Goal: Find specific page/section: Find specific page/section

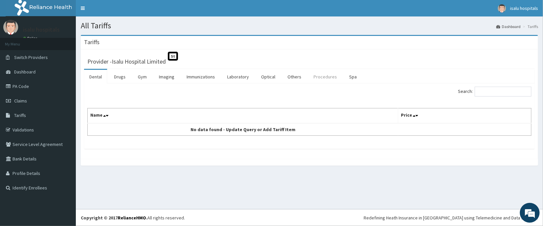
click at [319, 79] on link "Procedures" at bounding box center [325, 77] width 34 height 14
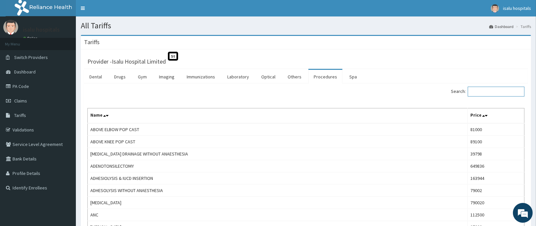
click at [504, 89] on input "Search:" at bounding box center [496, 92] width 57 height 10
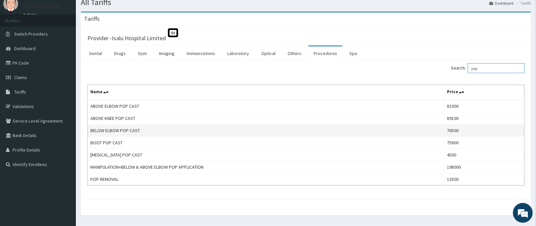
scroll to position [41, 0]
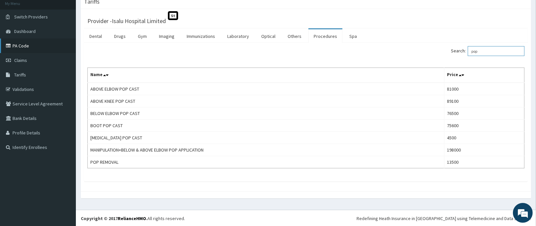
type input "pop"
click at [40, 48] on link "PA Code" at bounding box center [38, 46] width 76 height 15
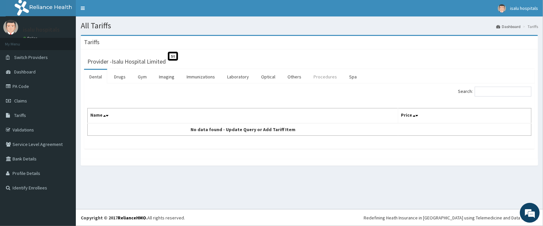
click at [320, 78] on link "Procedures" at bounding box center [325, 77] width 34 height 14
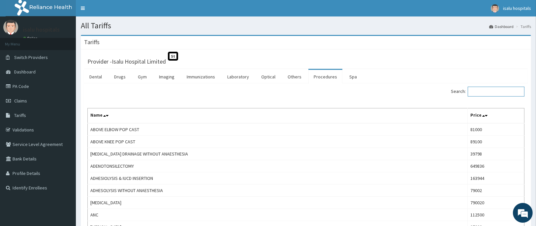
click at [490, 90] on input "Search:" at bounding box center [496, 92] width 57 height 10
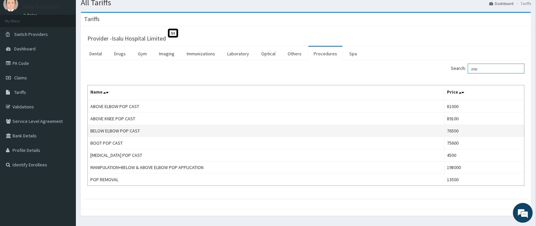
scroll to position [41, 0]
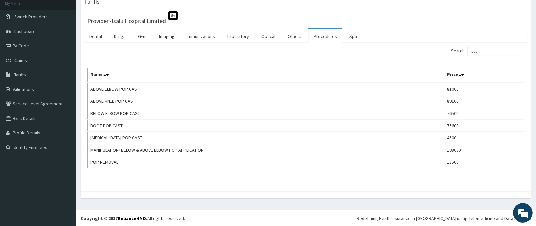
type input "pop"
